Goal: Task Accomplishment & Management: Use online tool/utility

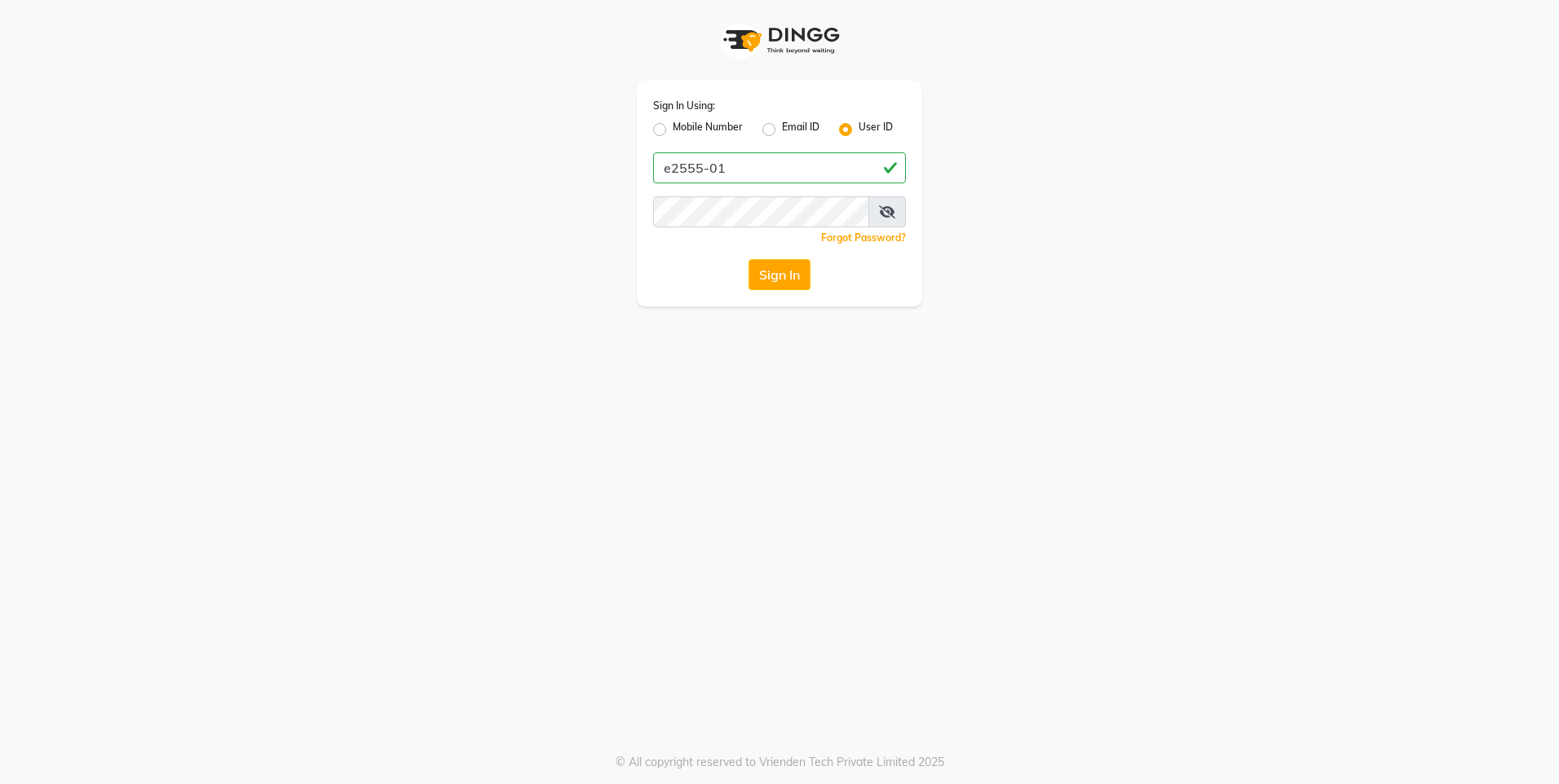
type input "e2555-01"
click at [749, 278] on button "Sign In" at bounding box center [780, 274] width 62 height 31
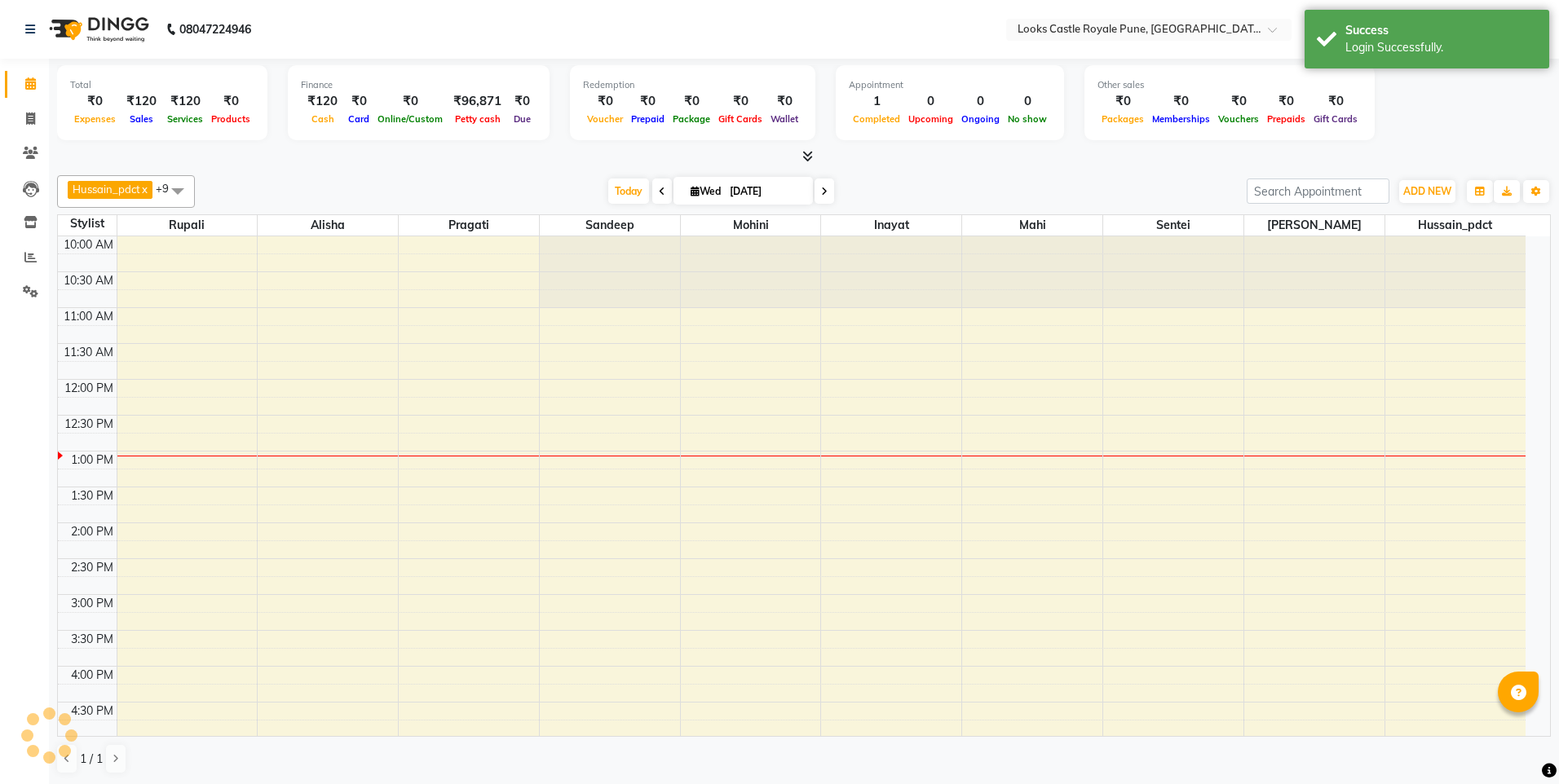
select select "en"
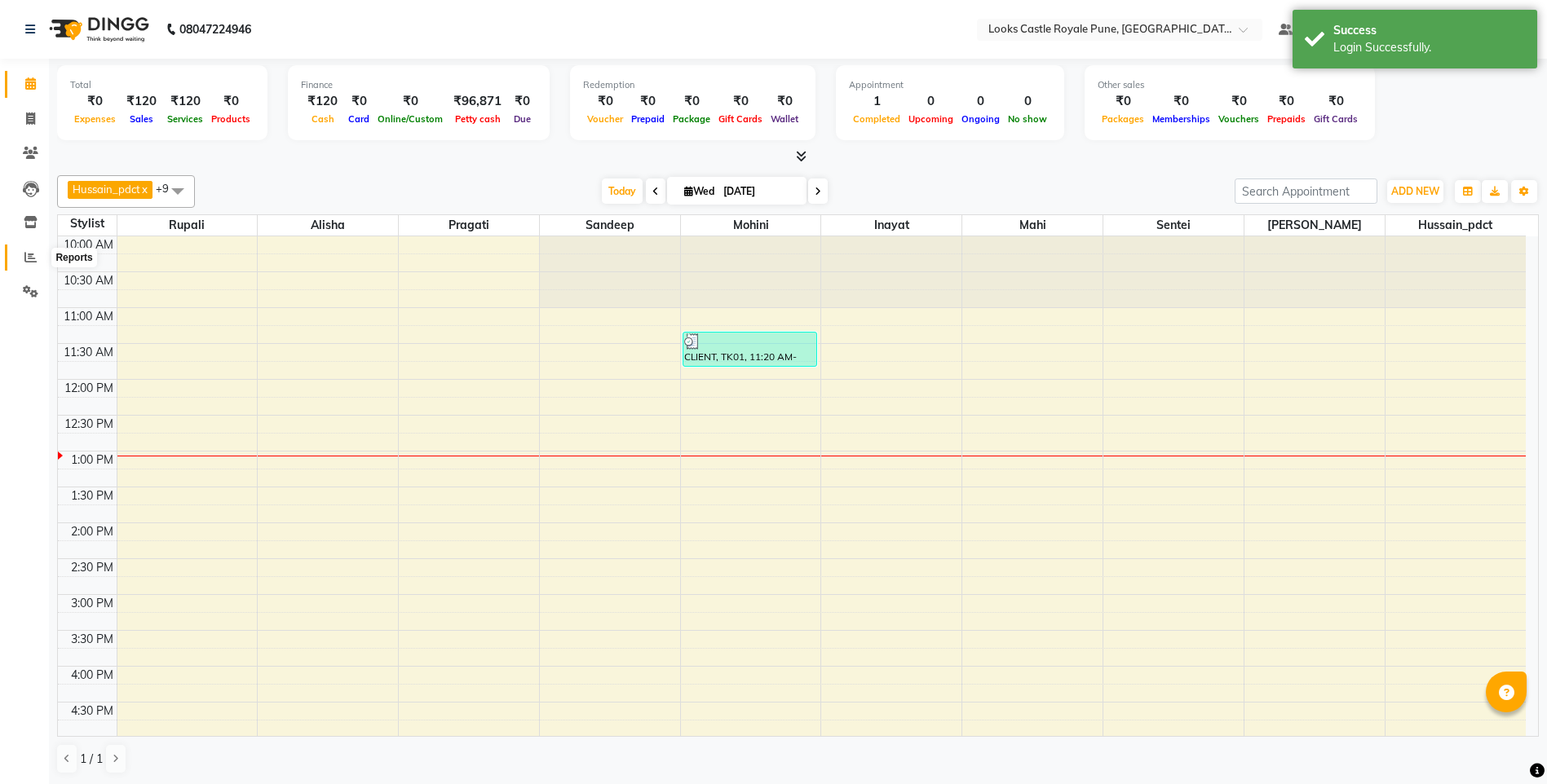
click at [29, 261] on icon at bounding box center [31, 257] width 12 height 12
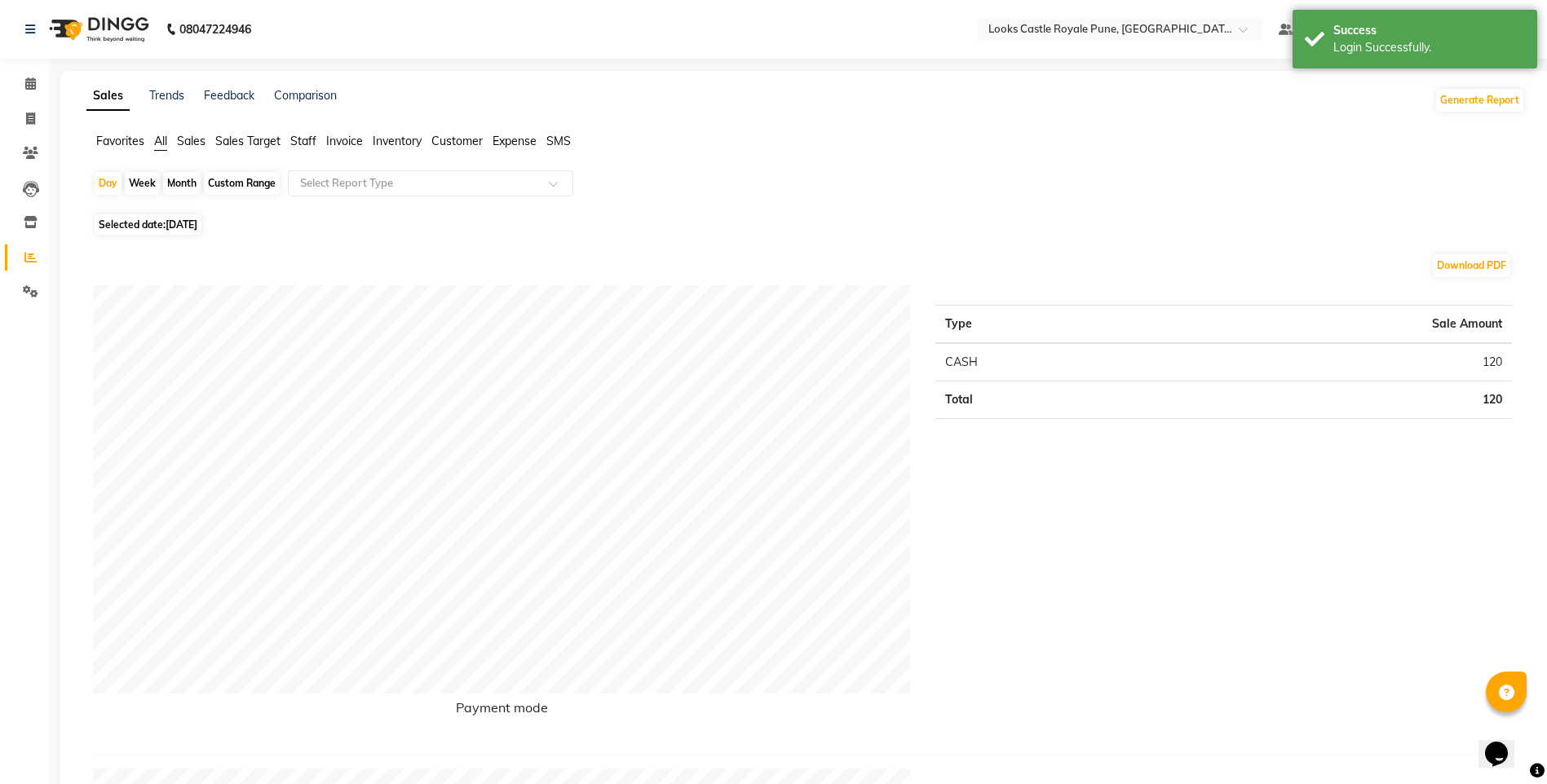
click at [300, 147] on span "Staff" at bounding box center [303, 140] width 26 height 15
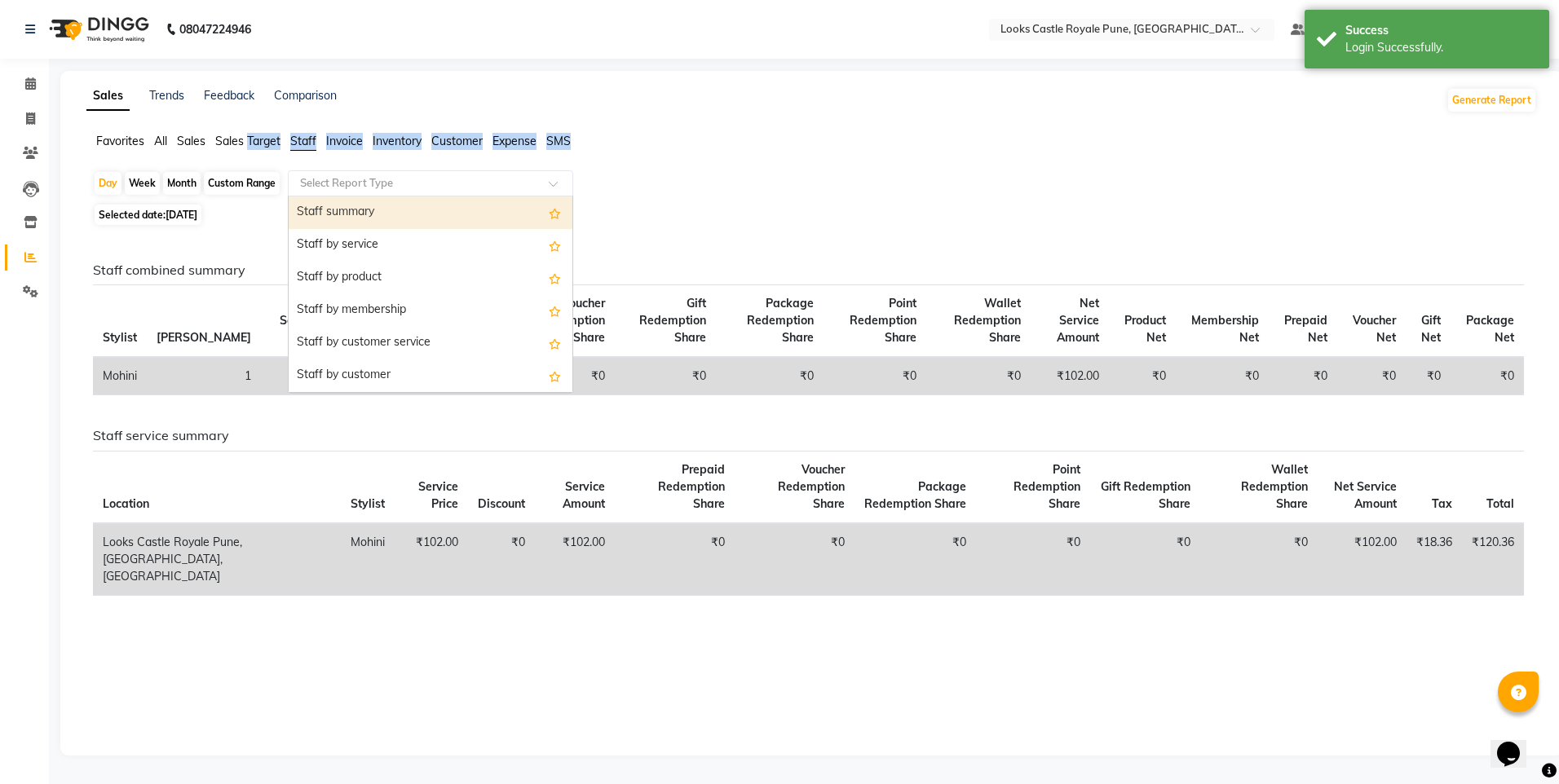
drag, startPoint x: 300, startPoint y: 147, endPoint x: 374, endPoint y: 183, distance: 82.3
click at [374, 183] on input "text" at bounding box center [414, 183] width 235 height 16
drag, startPoint x: 374, startPoint y: 183, endPoint x: 373, endPoint y: 211, distance: 28.0
click at [374, 183] on input "text" at bounding box center [414, 183] width 235 height 16
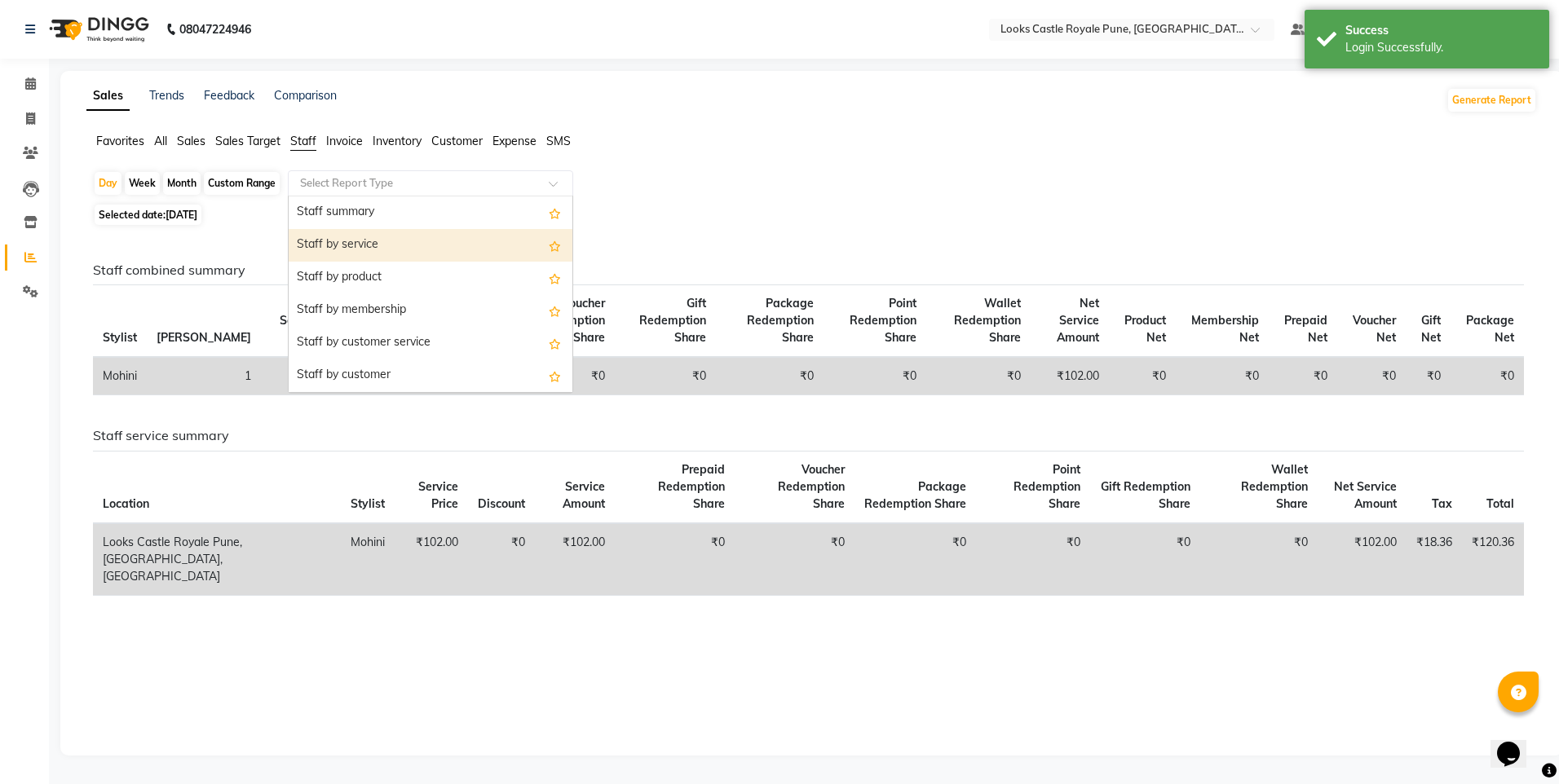
click at [373, 251] on div "Staff by service" at bounding box center [430, 244] width 283 height 33
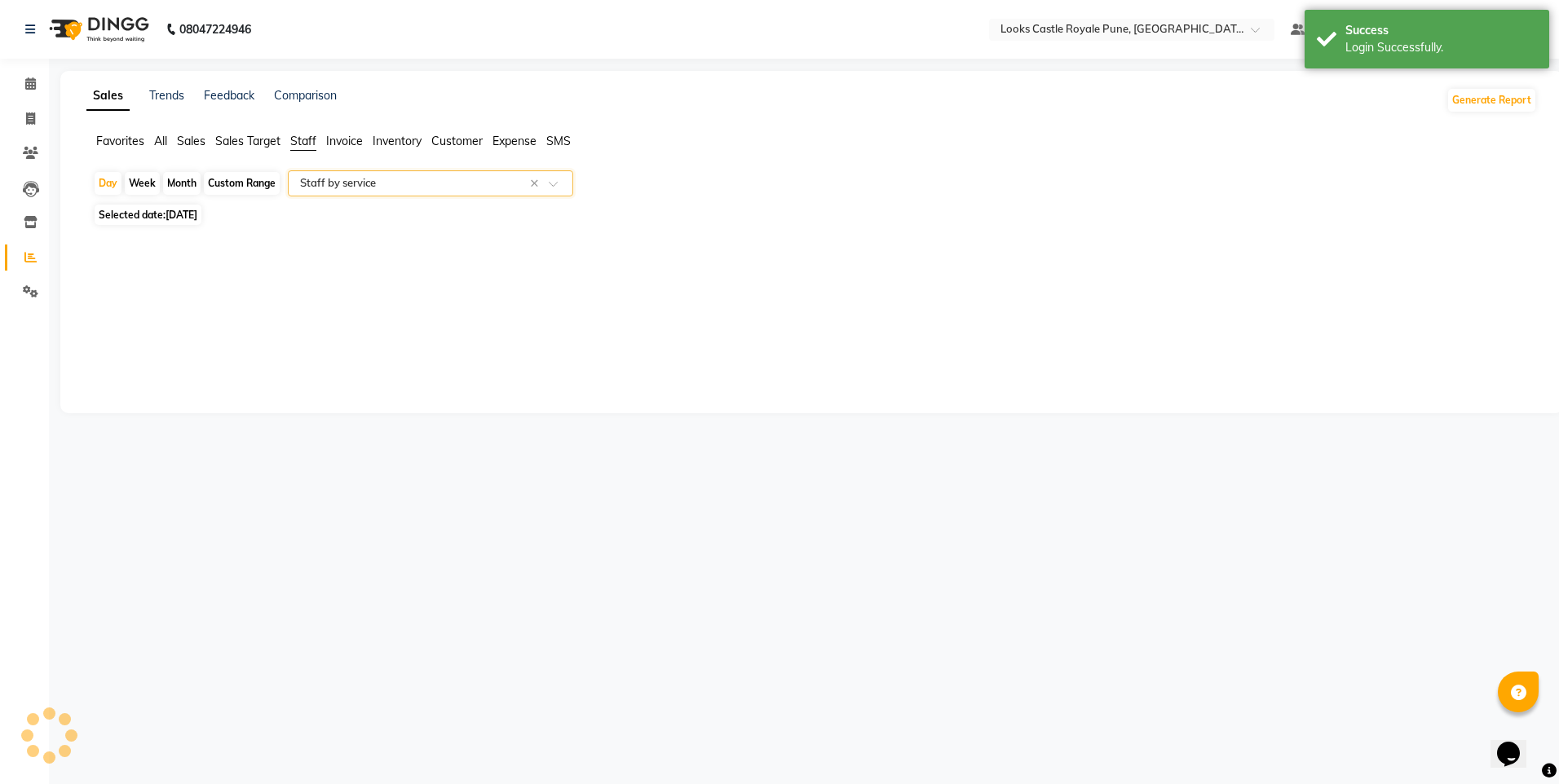
select select "full_report"
select select "csv"
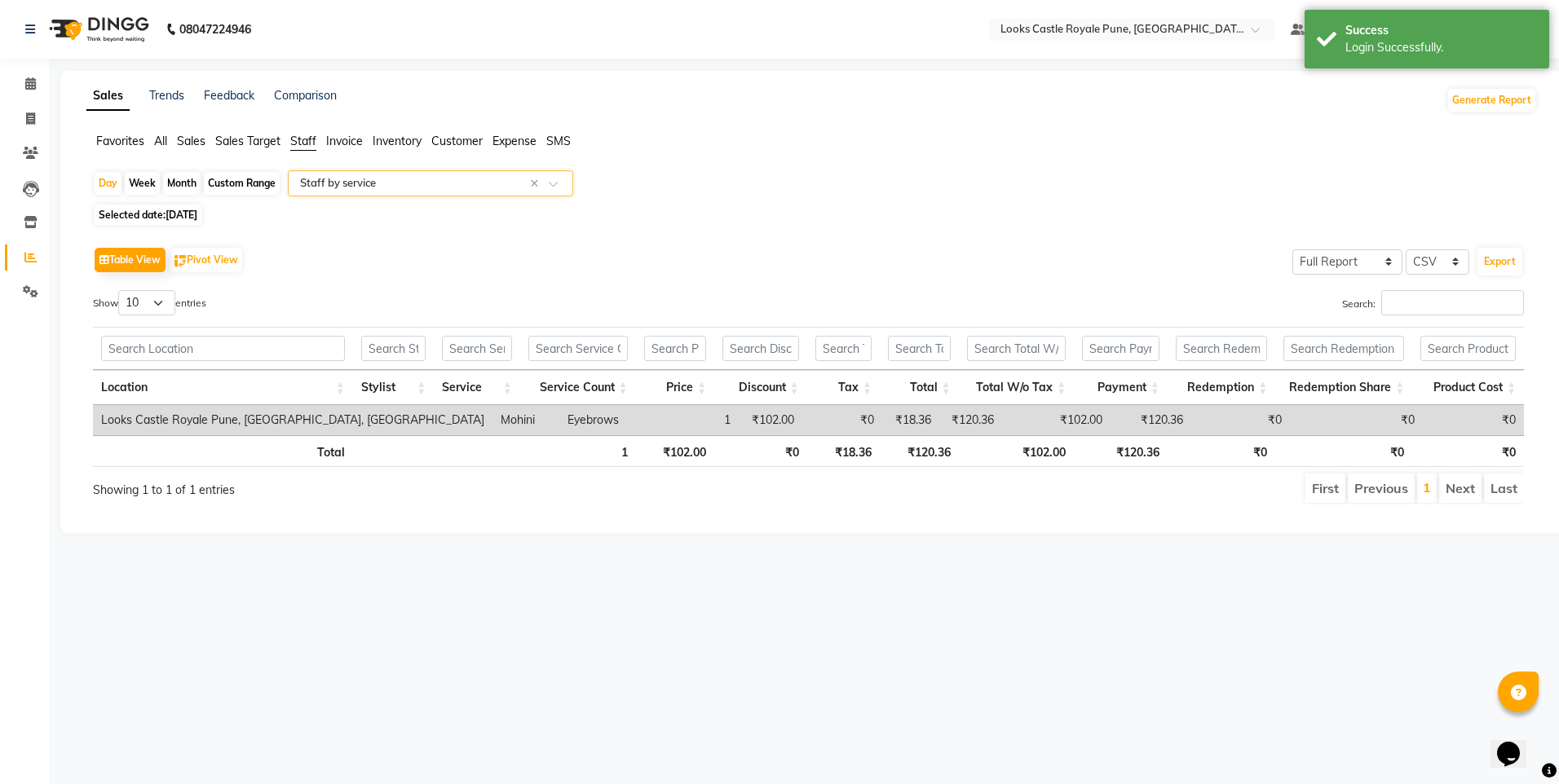
click at [202, 221] on span "Selected date: [DATE]" at bounding box center [147, 215] width 106 height 21
select select "9"
select select "2025"
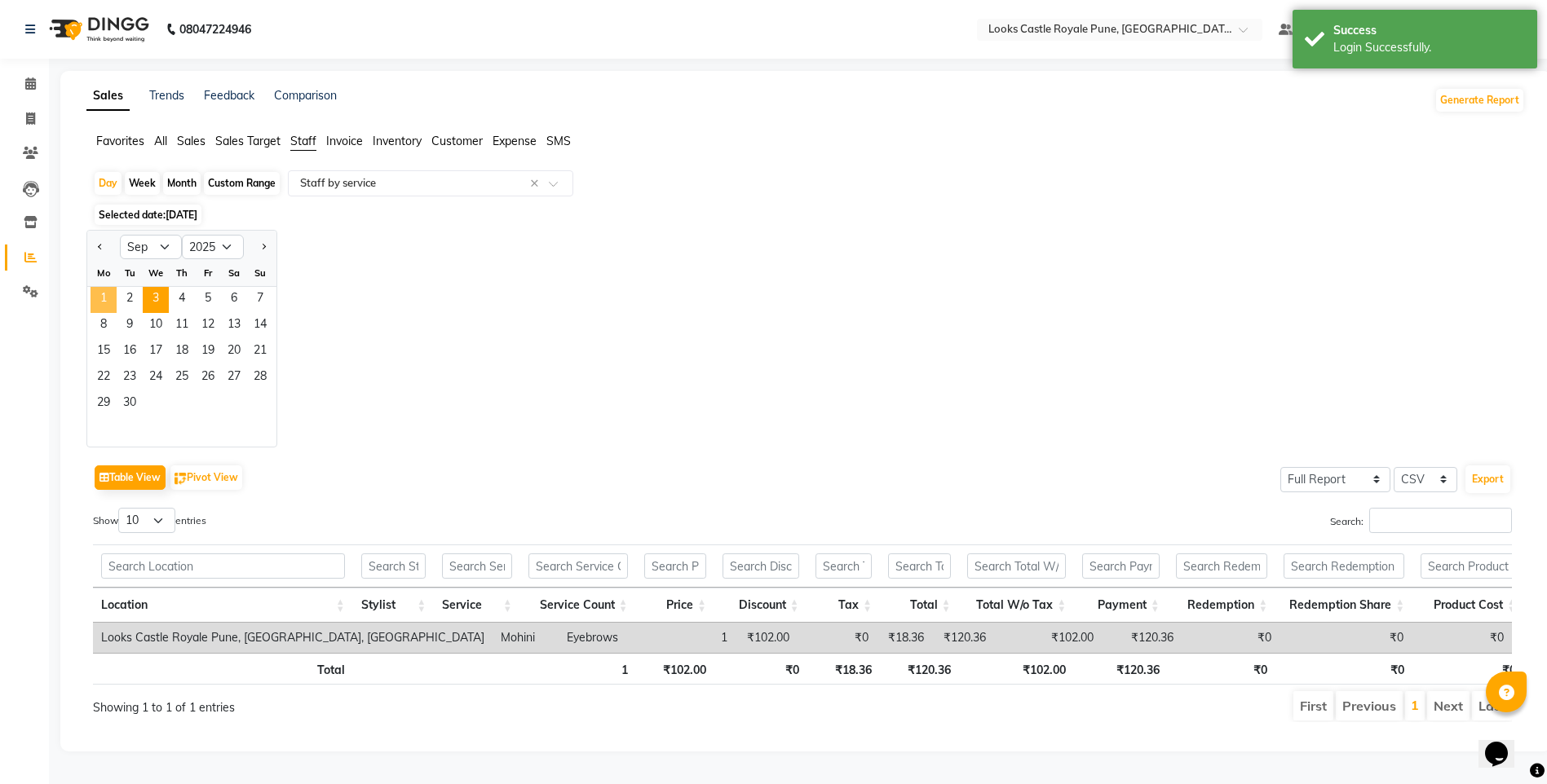
click at [100, 301] on span "1" at bounding box center [103, 300] width 26 height 26
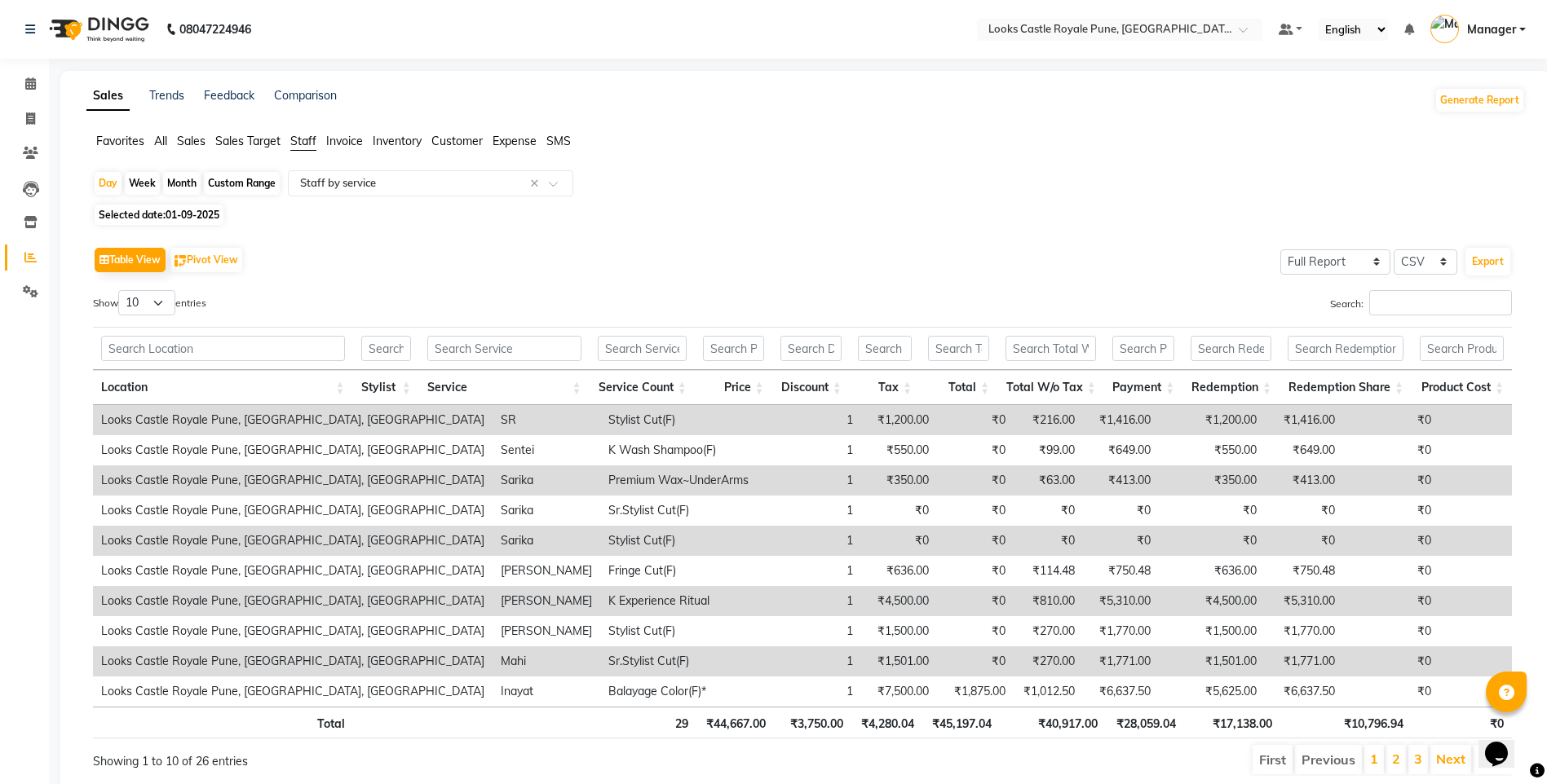
click at [1413, 283] on div "Table View Pivot View Select Full Report Filtered Report Select CSV PDF Export …" at bounding box center [801, 509] width 1419 height 533
click at [1400, 304] on input "Search:" at bounding box center [1441, 302] width 143 height 25
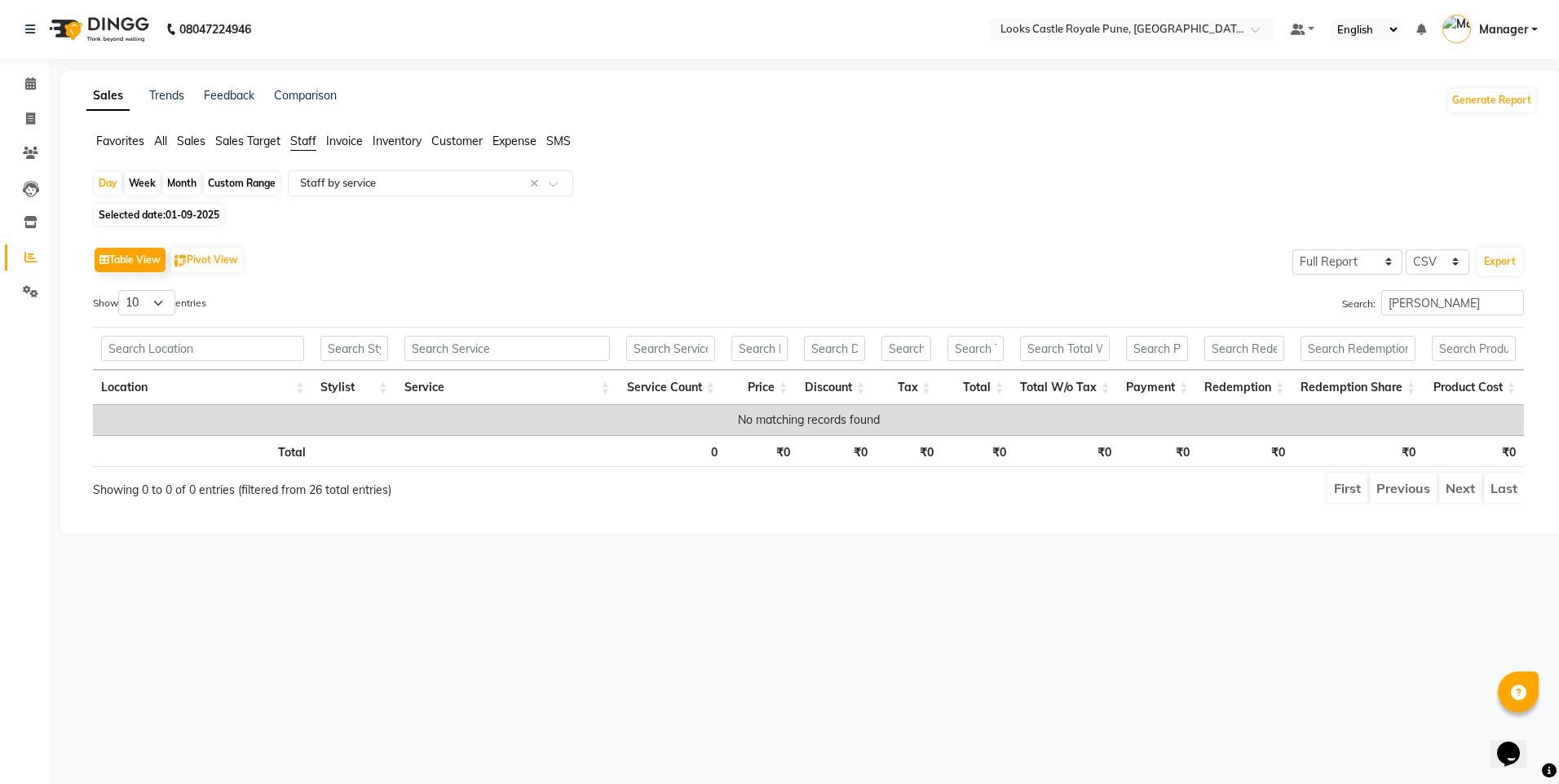
click at [1370, 304] on label "Search: [PERSON_NAME]" at bounding box center [1433, 302] width 182 height 25
click at [1381, 304] on input "[PERSON_NAME]" at bounding box center [1453, 302] width 143 height 25
click at [1398, 295] on input "[PERSON_NAME]" at bounding box center [1453, 302] width 143 height 25
click at [1388, 301] on input "parv" at bounding box center [1453, 302] width 143 height 25
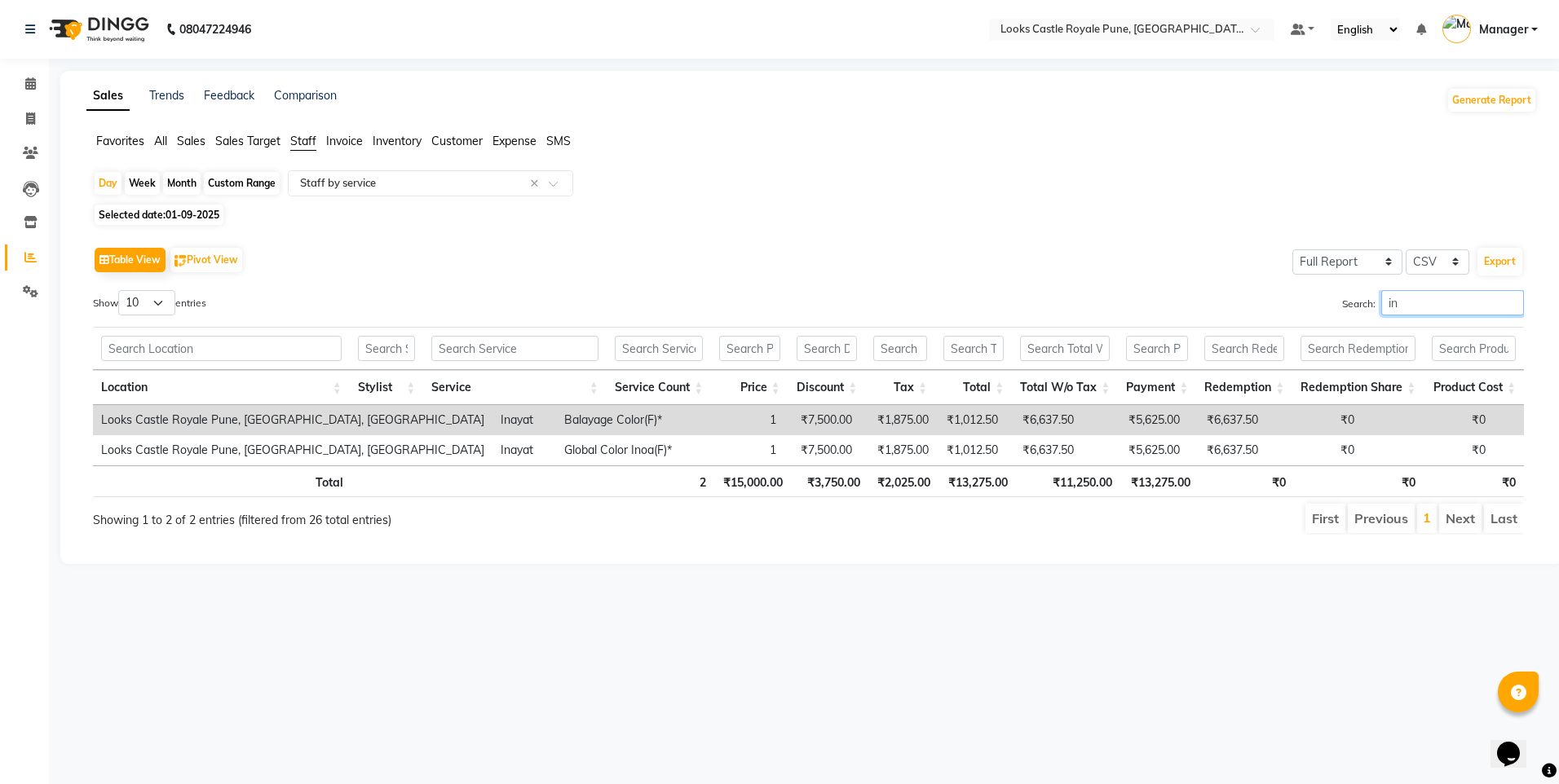
type input "i"
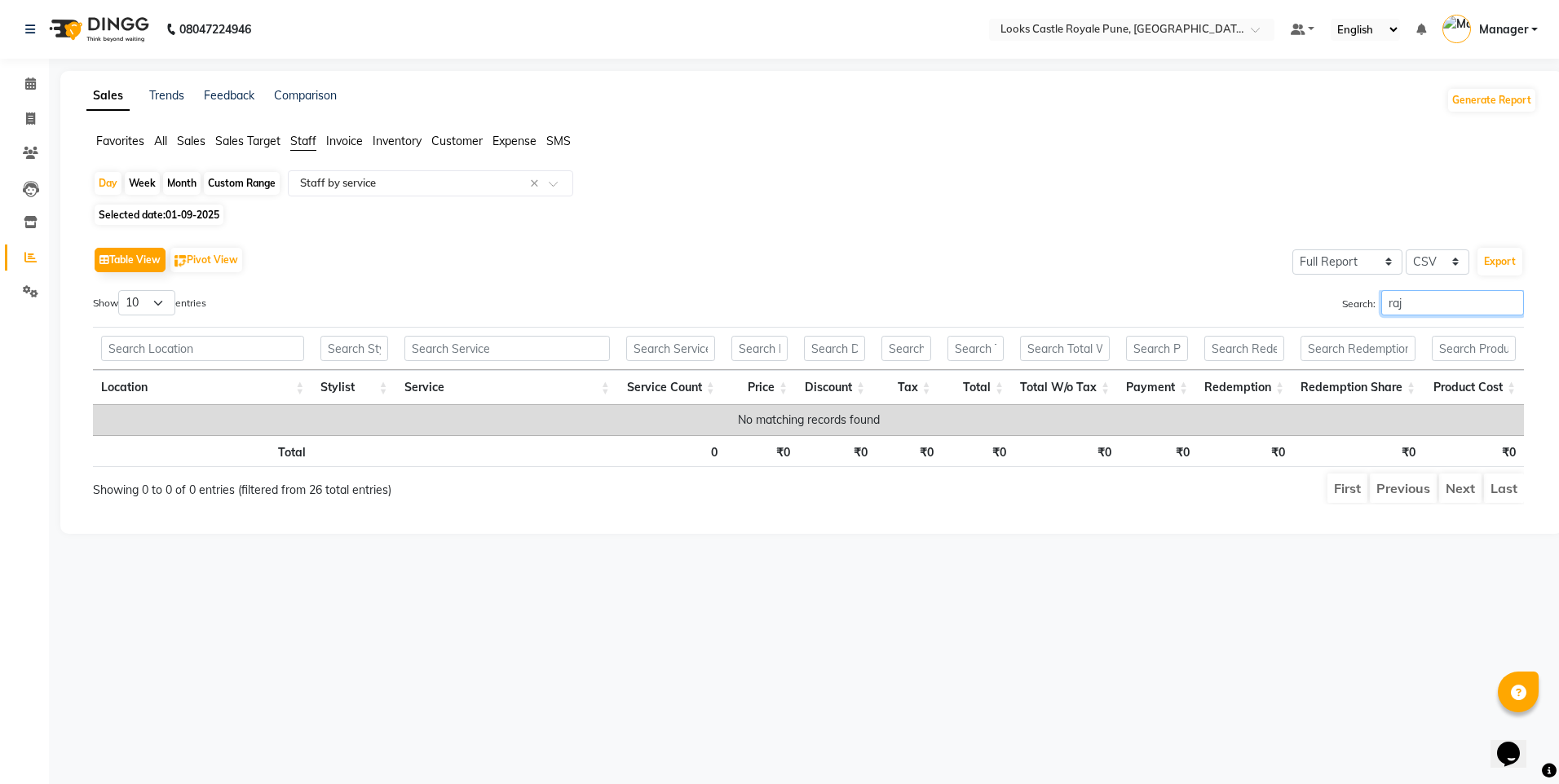
click at [1383, 301] on input "raj" at bounding box center [1453, 302] width 143 height 25
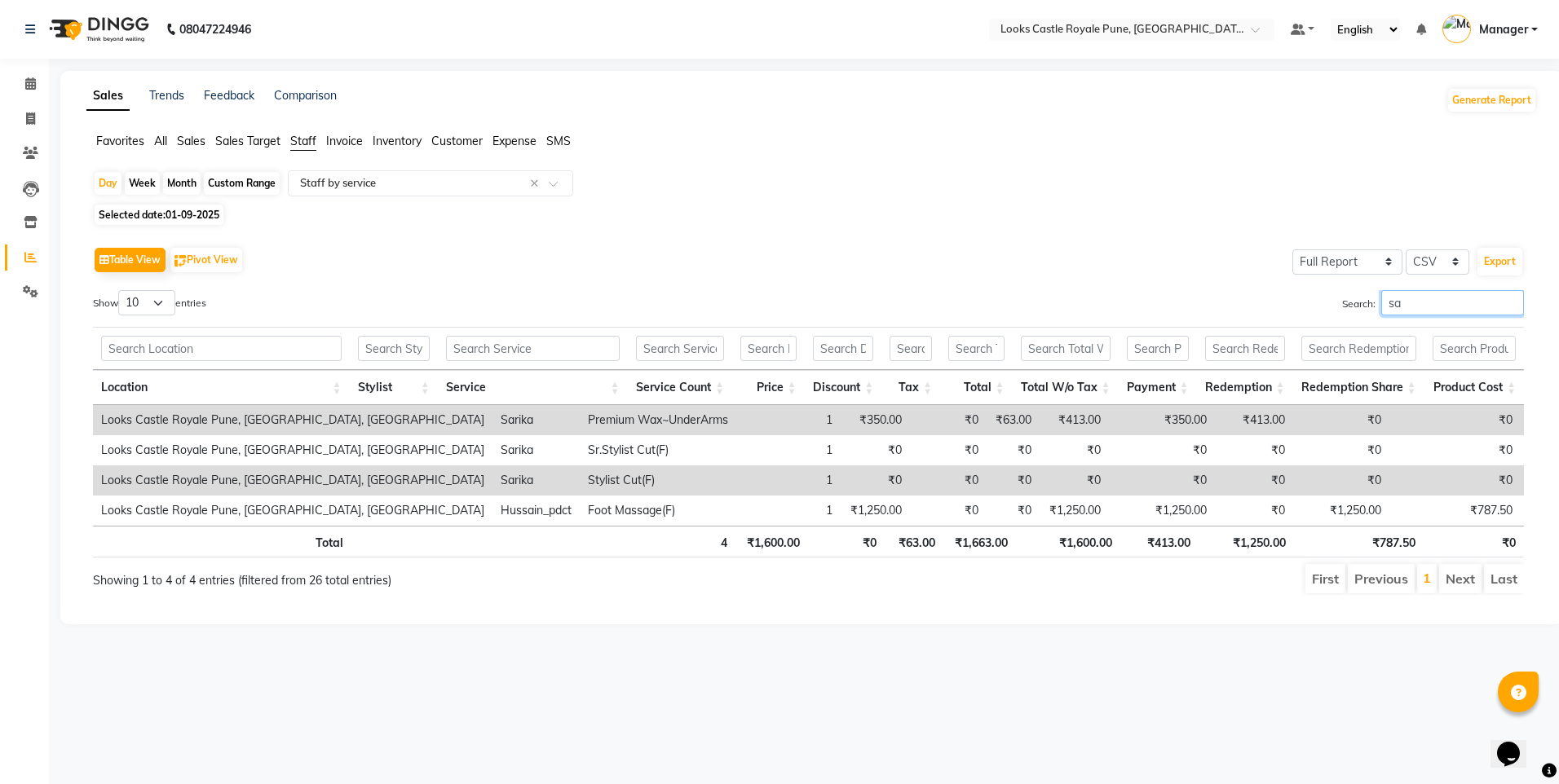
type input "s"
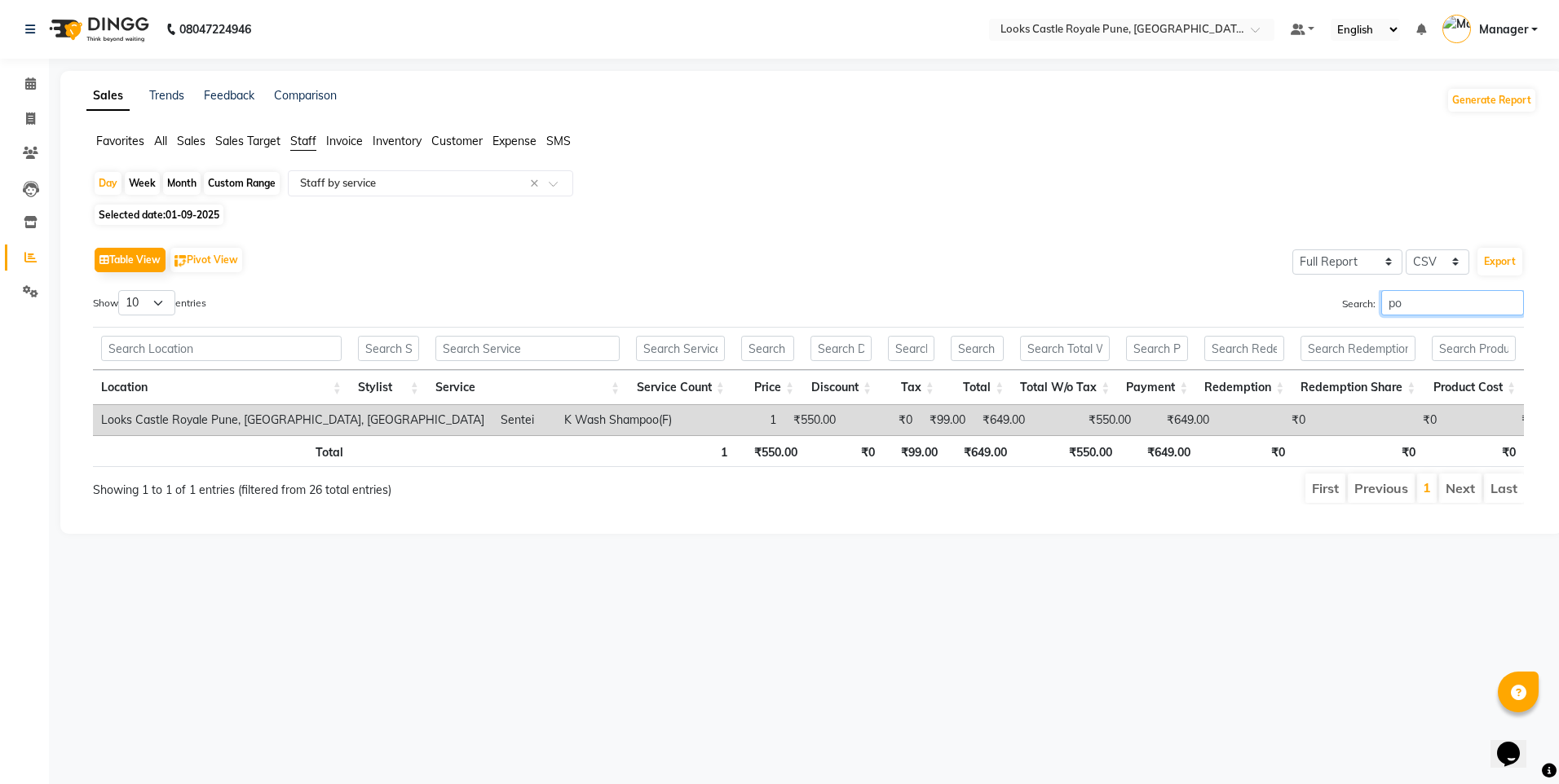
type input "p"
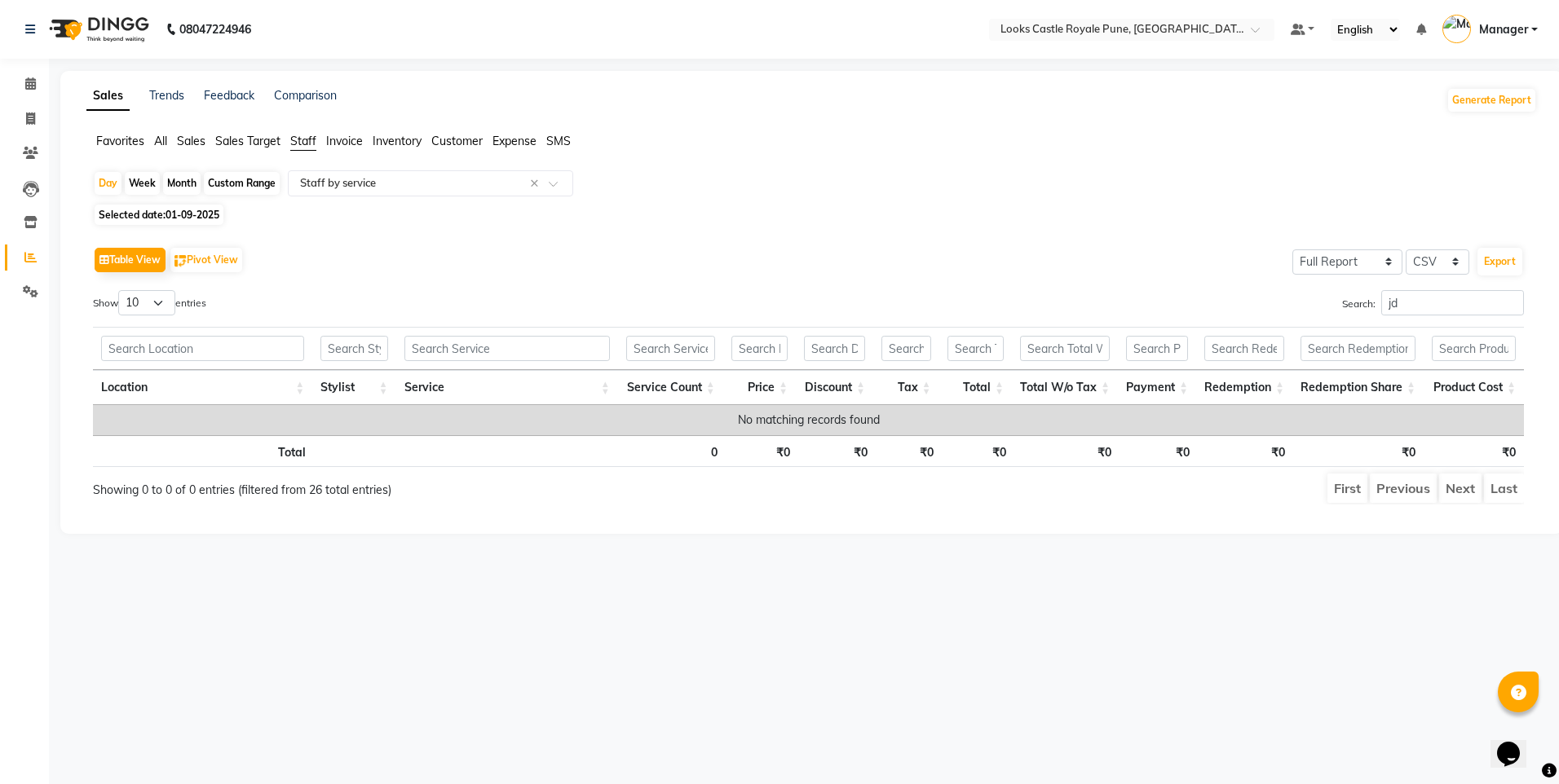
drag, startPoint x: 1454, startPoint y: 284, endPoint x: 1366, endPoint y: 301, distance: 89.6
click at [1366, 301] on div "Table View Pivot View Select Full Report Filtered Report Select CSV PDF Export …" at bounding box center [807, 373] width 1431 height 261
drag, startPoint x: 1366, startPoint y: 301, endPoint x: 1316, endPoint y: 309, distance: 50.6
click at [1316, 309] on div "Search: jd" at bounding box center [1173, 306] width 704 height 32
click at [1393, 299] on input "jd" at bounding box center [1453, 302] width 143 height 25
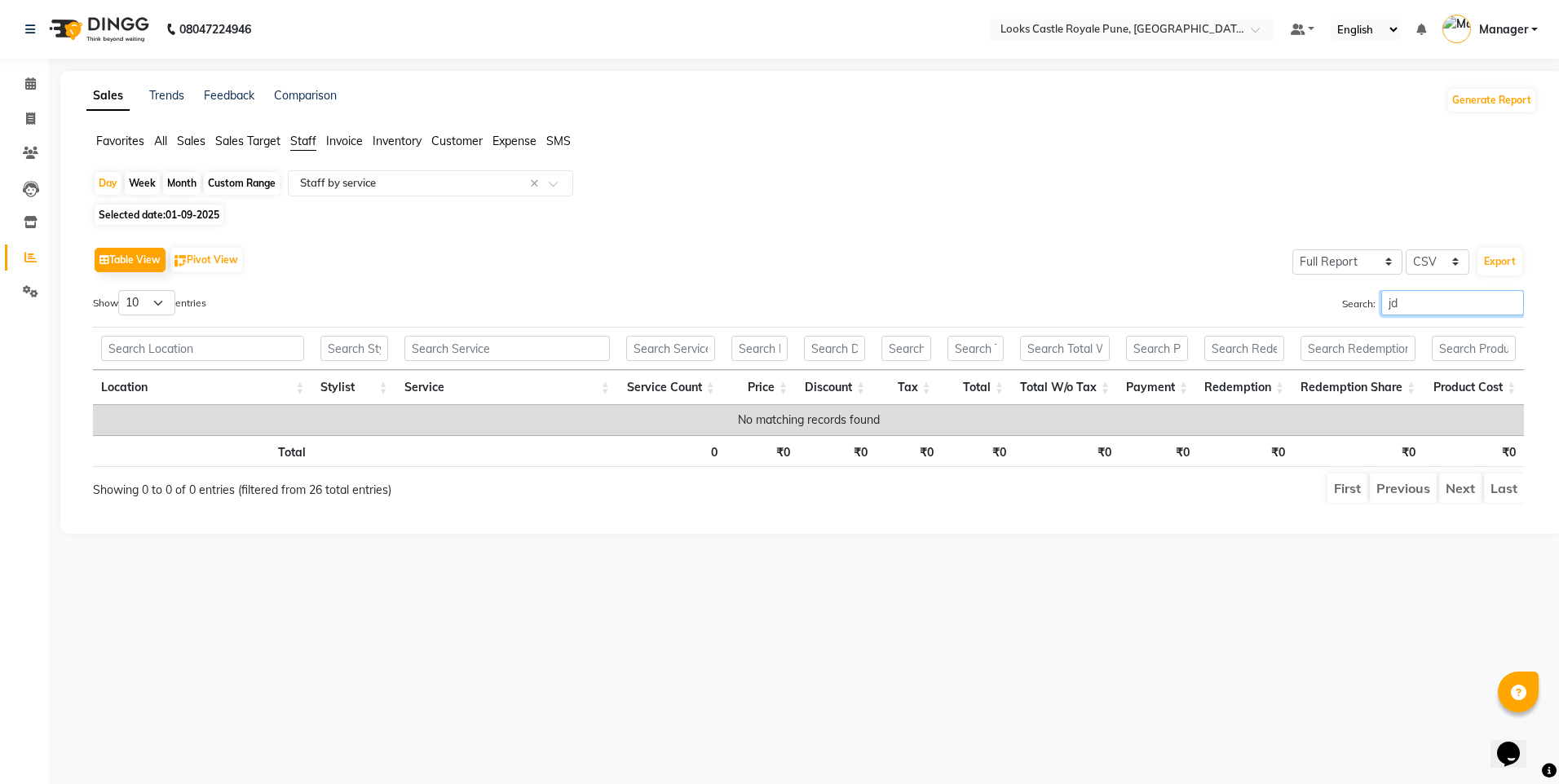
click at [1384, 300] on input "jd" at bounding box center [1453, 302] width 143 height 25
type input "p"
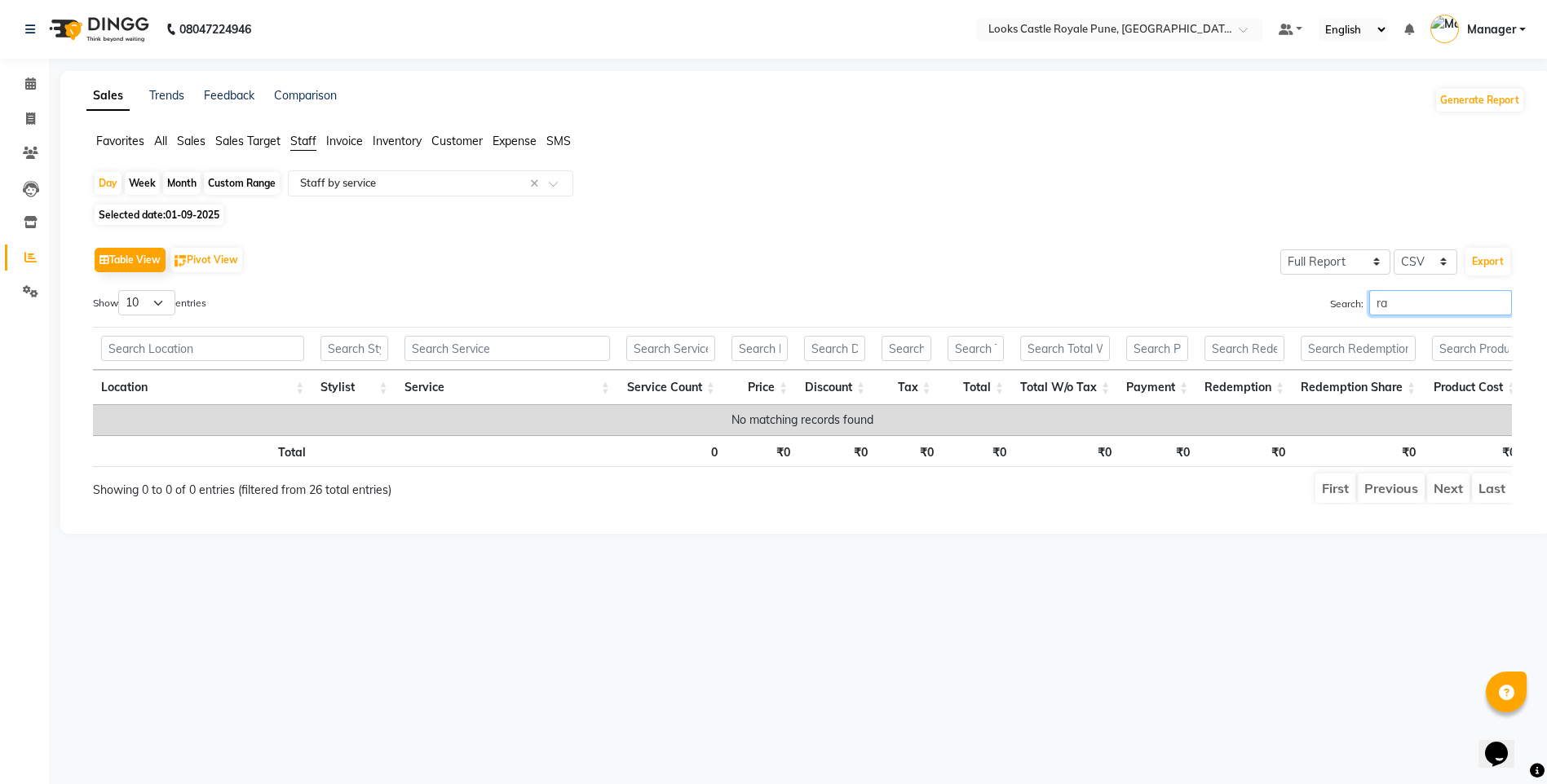
type input "r"
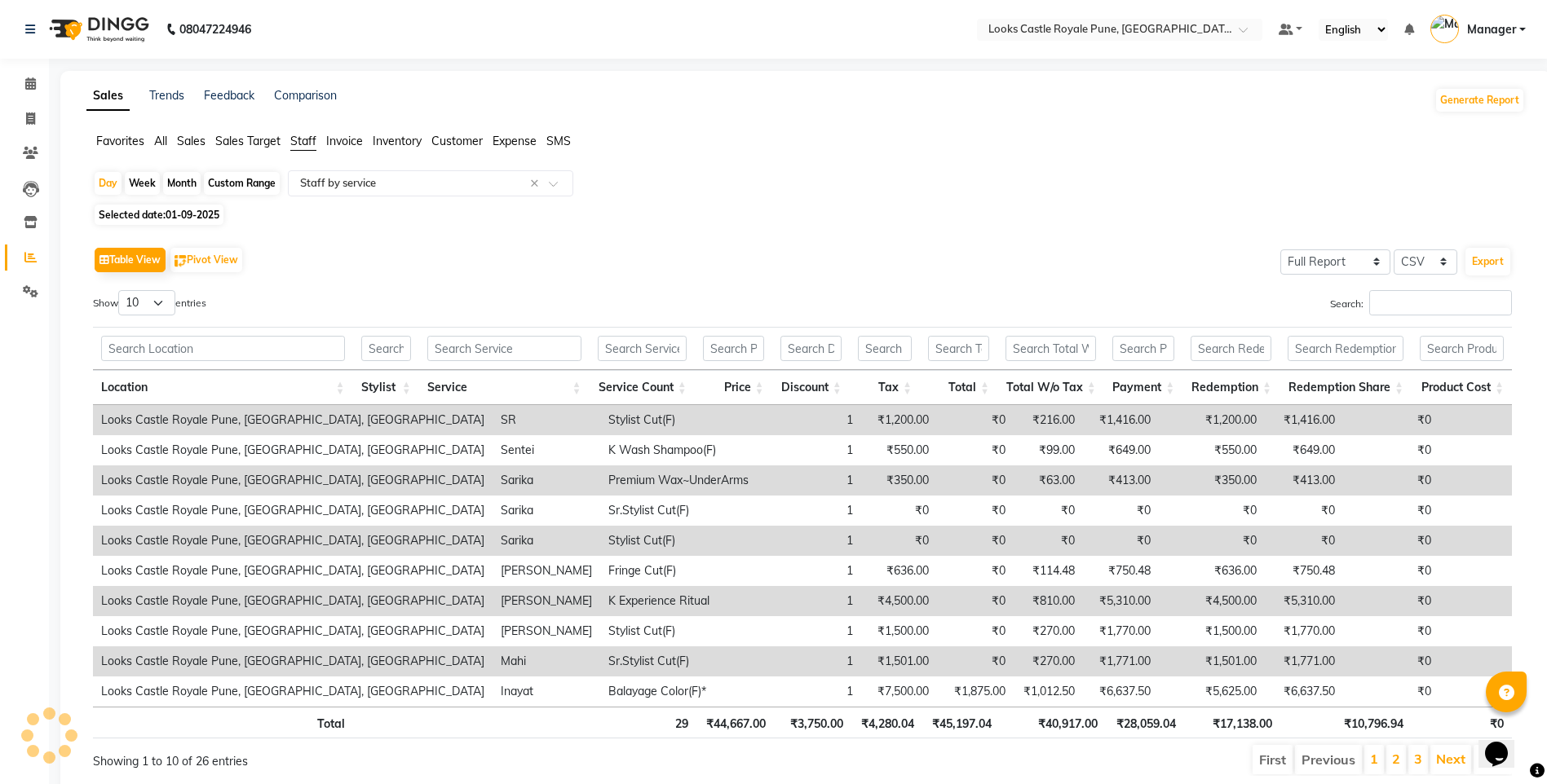
click at [173, 212] on span "01-09-2025" at bounding box center [192, 215] width 54 height 12
select select "9"
select select "2025"
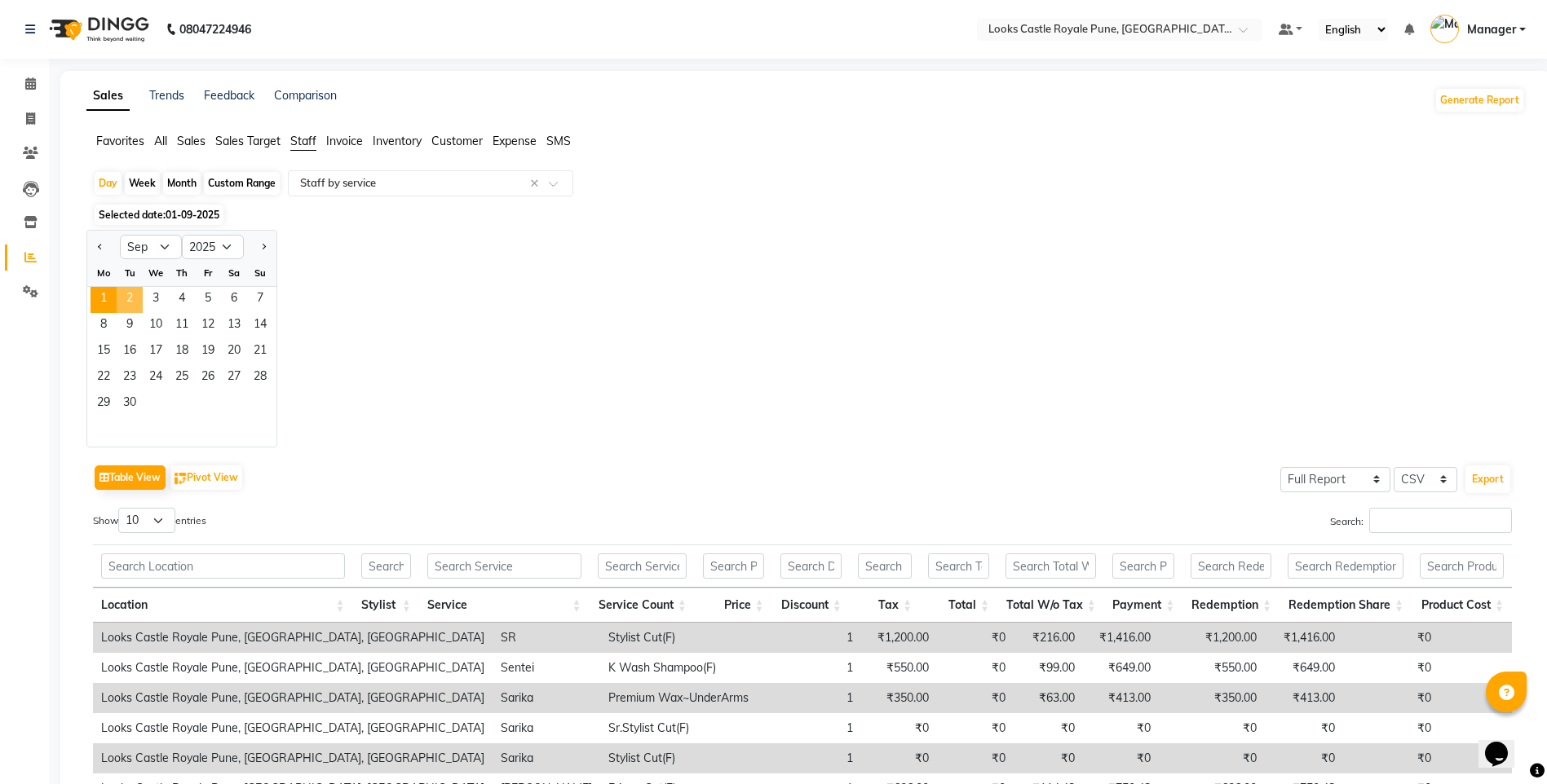
click at [128, 298] on span "2" at bounding box center [129, 300] width 26 height 26
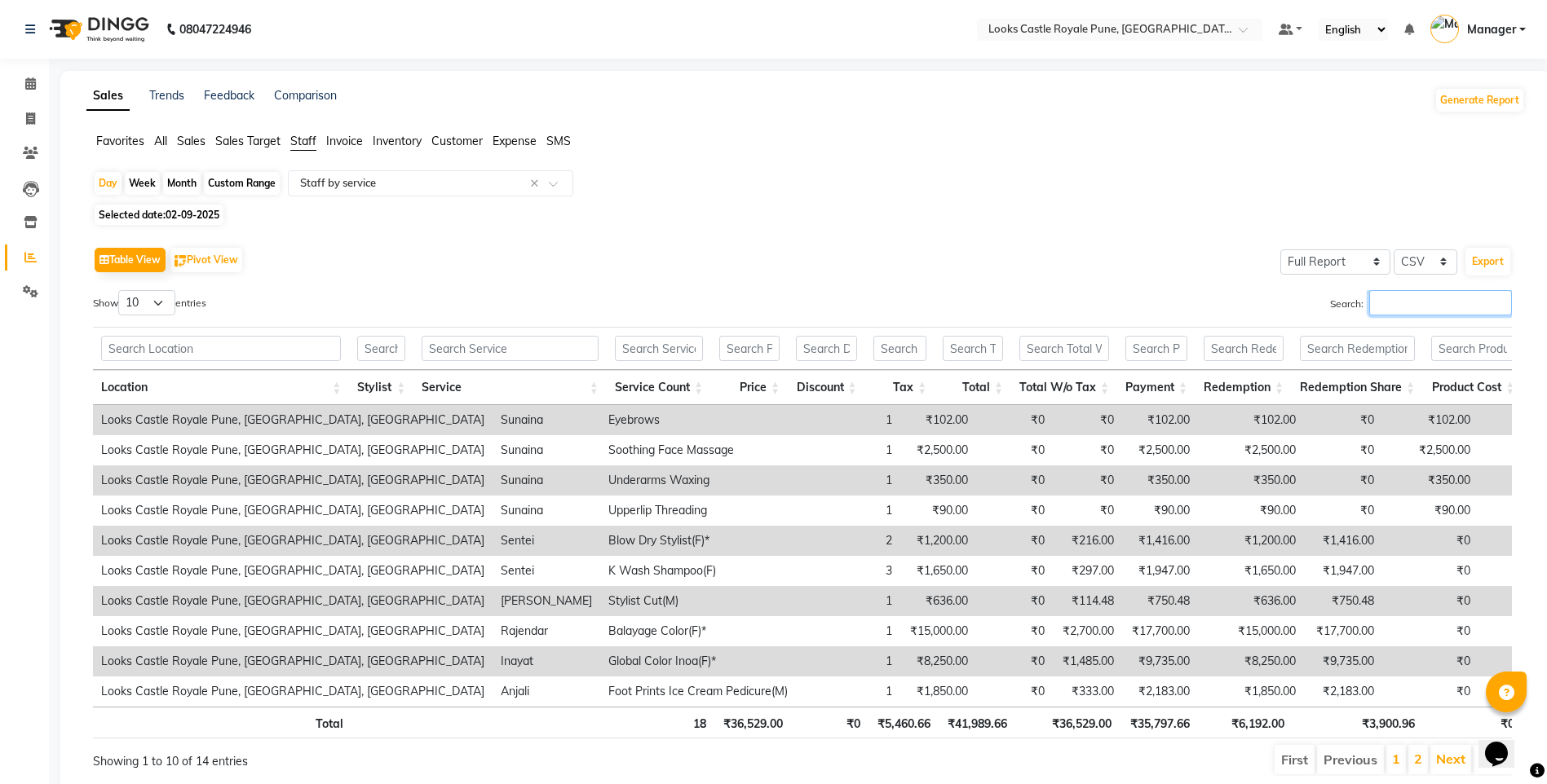
click at [1415, 306] on input "Search:" at bounding box center [1441, 302] width 143 height 25
type input "a"
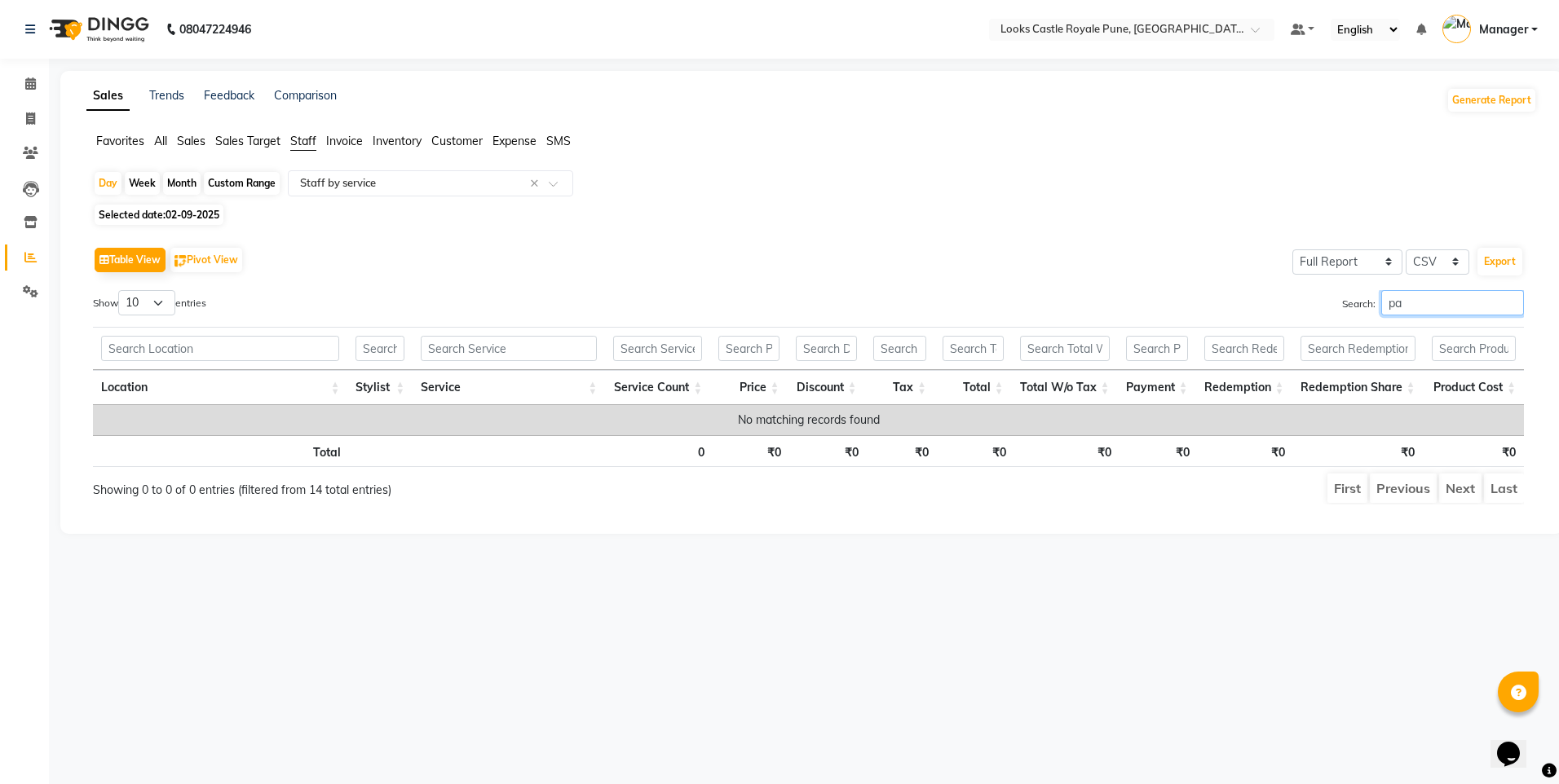
type input "p"
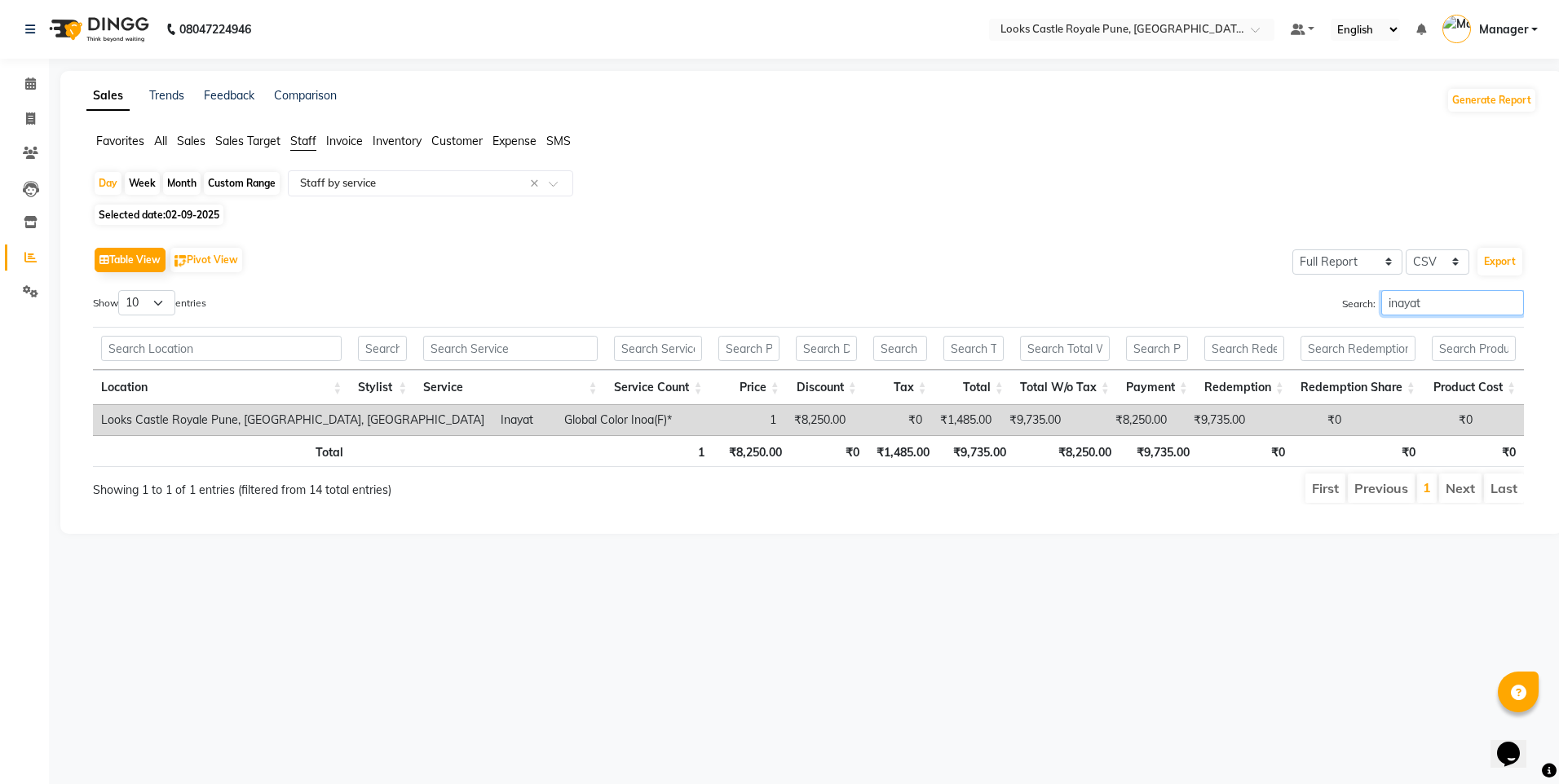
click at [1381, 296] on input "inayat" at bounding box center [1453, 302] width 143 height 25
click at [1386, 310] on input "raj" at bounding box center [1453, 302] width 143 height 25
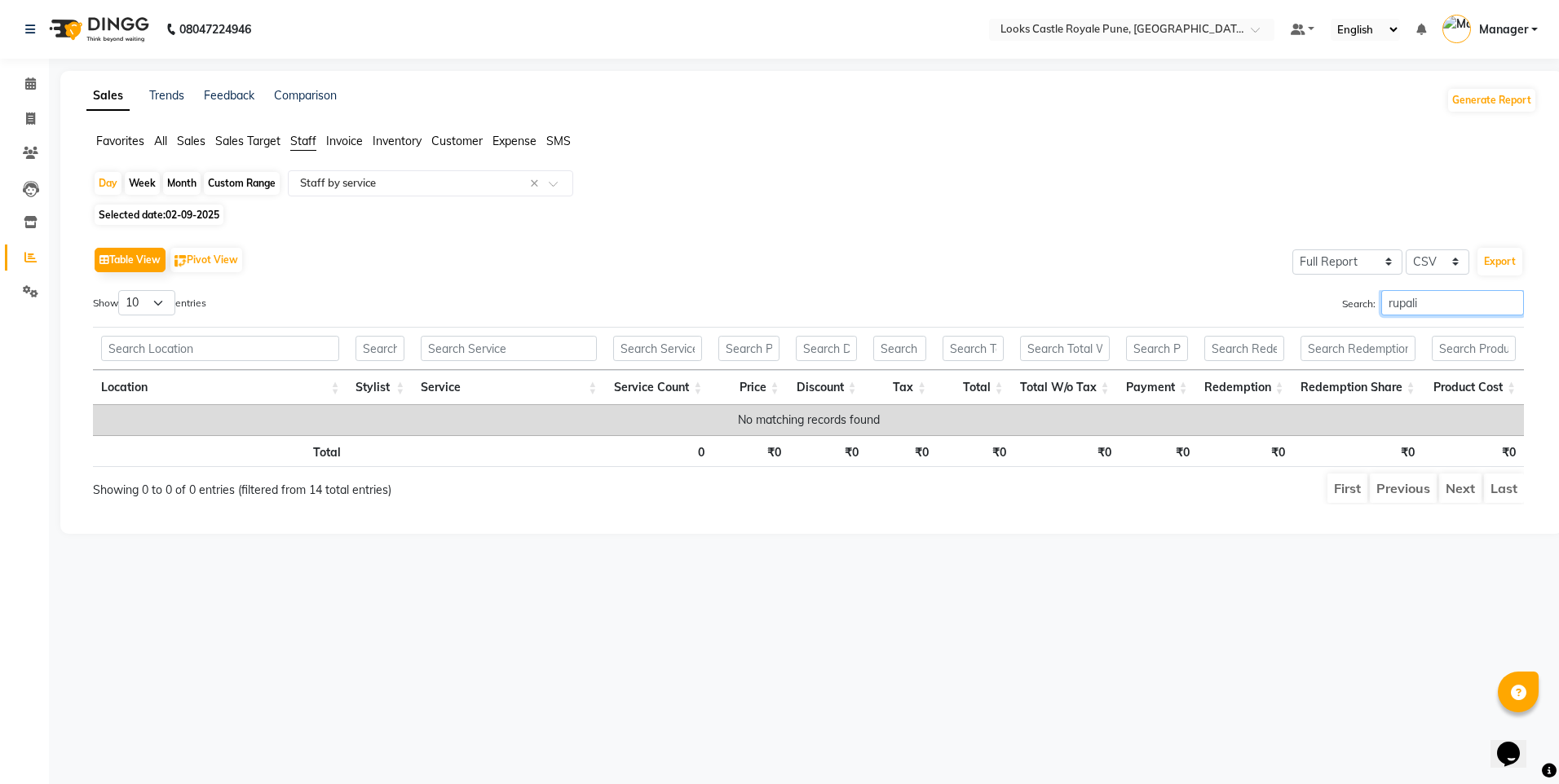
type input "rupali"
